Goal: Navigation & Orientation: Find specific page/section

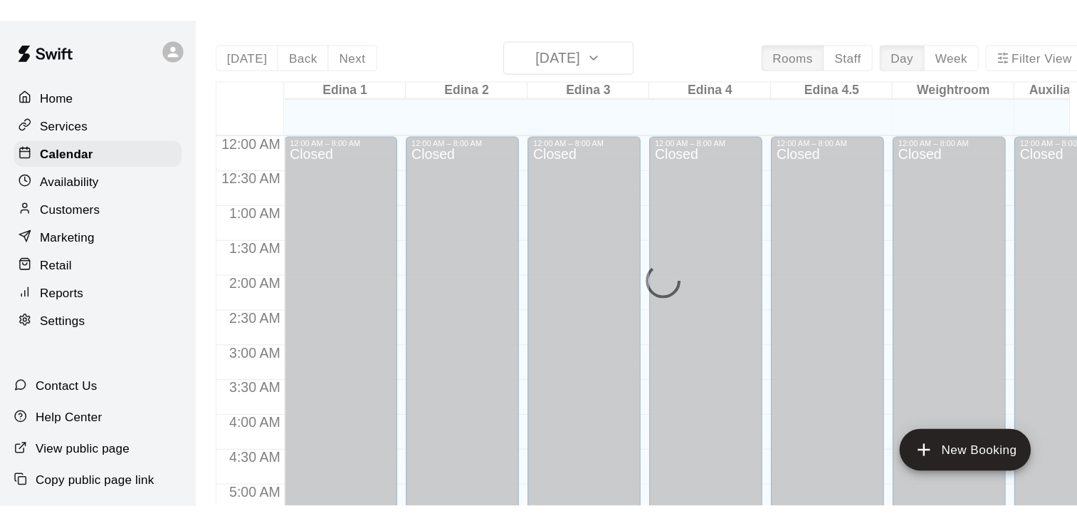
scroll to position [805, 0]
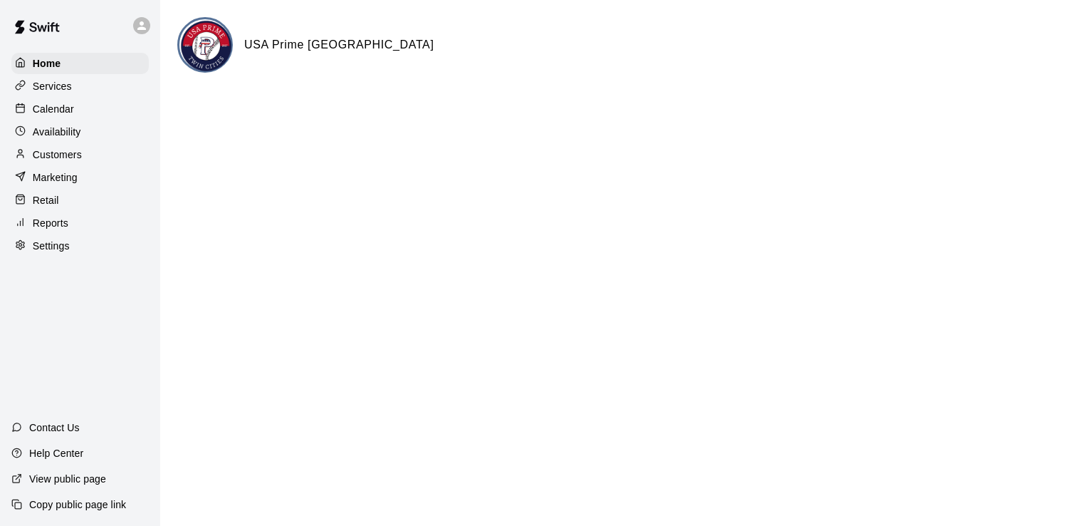
click at [63, 93] on p "Services" at bounding box center [52, 86] width 39 height 14
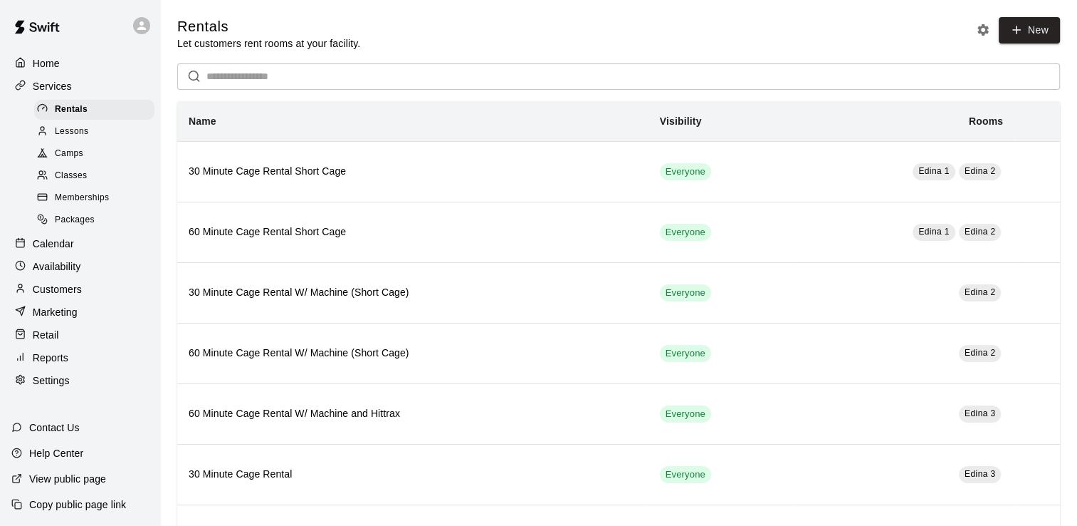
click at [66, 250] on p "Calendar" at bounding box center [53, 243] width 41 height 14
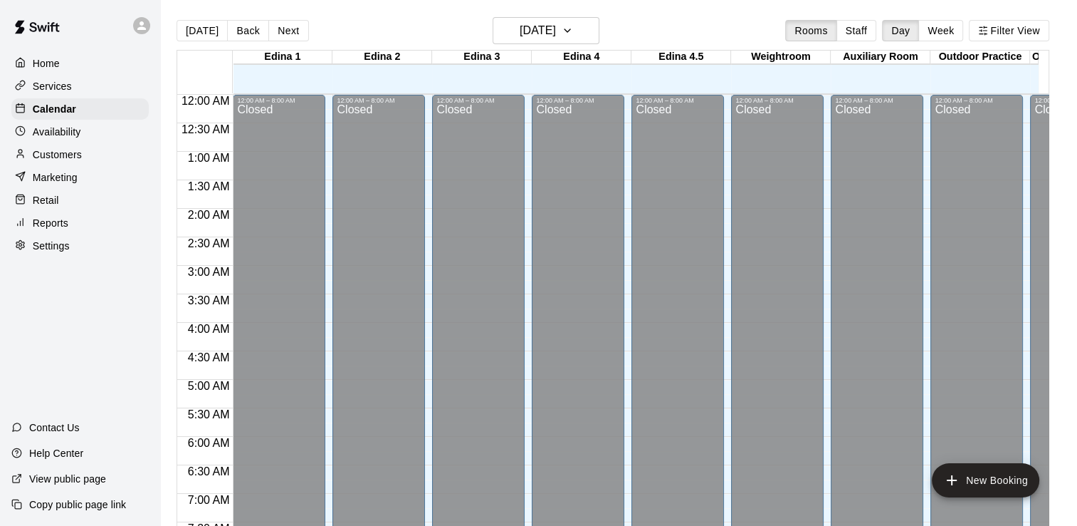
scroll to position [876, 0]
